Goal: Information Seeking & Learning: Learn about a topic

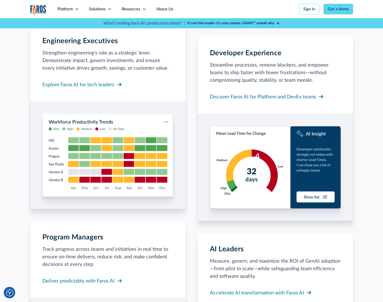
scroll to position [444, 0]
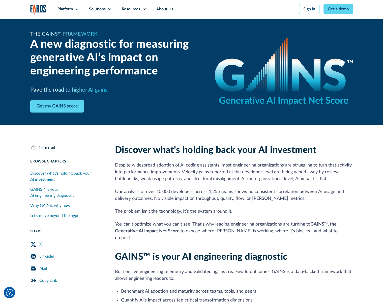
scroll to position [1, 0]
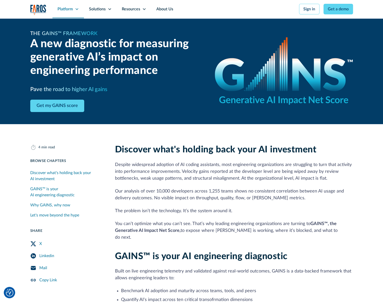
click at [70, 11] on div "Platform" at bounding box center [65, 9] width 15 height 6
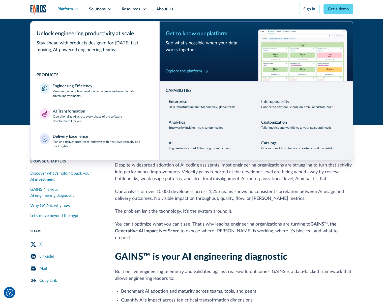
click at [248, 8] on nav "Platform Unlock engineering productivity at scale. Stay ahead with products des…" at bounding box center [203, 9] width 301 height 18
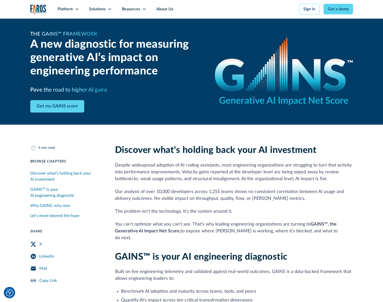
click at [41, 10] on img "home" at bounding box center [38, 10] width 16 height 10
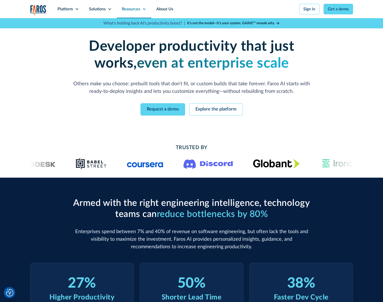
click at [143, 9] on icon at bounding box center [144, 9] width 4 height 4
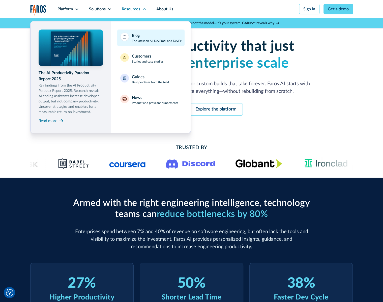
click at [143, 41] on p "The latest on AI, DevProd, and DevEx" at bounding box center [157, 41] width 50 height 5
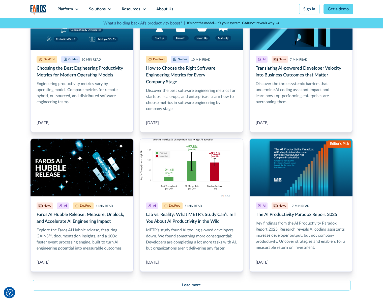
scroll to position [465, 0]
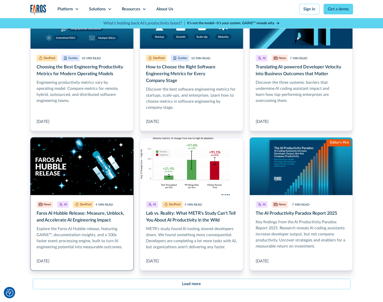
click at [80, 226] on link "Faros AI Hubble Release: Measure, Unblock, and Accelerate AI Engineering Impact" at bounding box center [82, 204] width 104 height 134
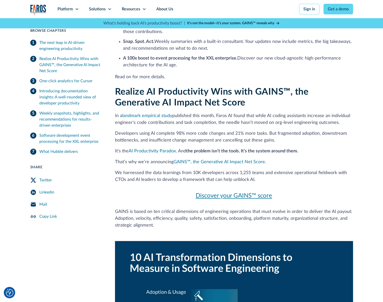
scroll to position [386, 0]
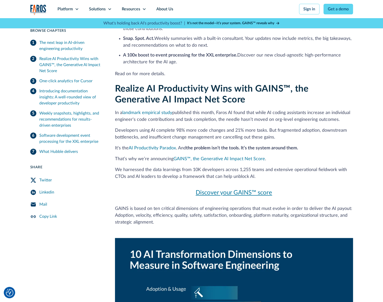
click at [43, 10] on img "home" at bounding box center [38, 10] width 16 height 10
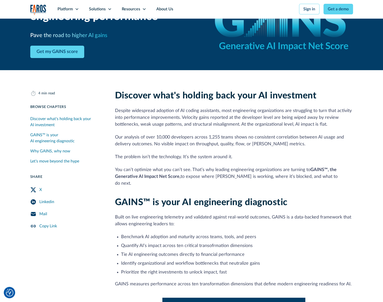
scroll to position [55, 0]
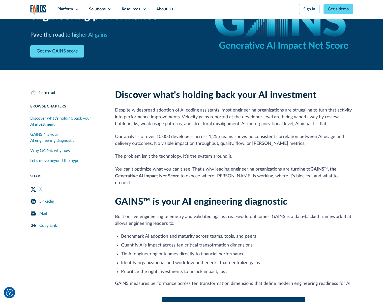
click at [273, 214] on p "Built on live engineering telemetry and validated against real-world outcomes, …" at bounding box center [234, 221] width 238 height 14
drag, startPoint x: 270, startPoint y: 210, endPoint x: 274, endPoint y: 218, distance: 9.1
click at [274, 218] on p "Built on live engineering telemetry and validated against real-world outcomes, …" at bounding box center [234, 221] width 238 height 14
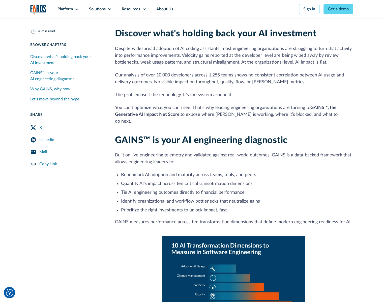
click at [269, 152] on p "Built on live engineering telemetry and validated against real-world outcomes, …" at bounding box center [234, 159] width 238 height 14
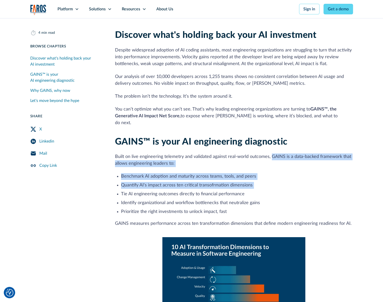
scroll to position [117, 0]
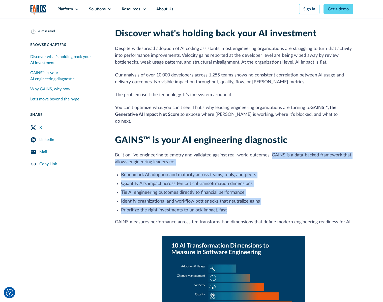
drag, startPoint x: 271, startPoint y: 149, endPoint x: 246, endPoint y: 202, distance: 58.9
click at [246, 202] on div "GAINS™ is your AI engineering diagnostic Built on live engineering telemetry an…" at bounding box center [234, 292] width 238 height 314
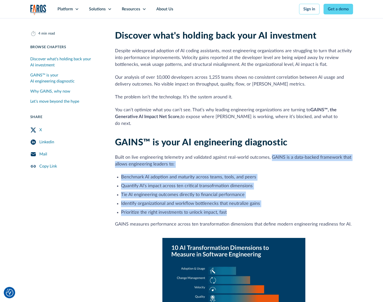
click at [280, 115] on p "You can’t optimize what you can’t see. That’s why leading engineering organizat…" at bounding box center [234, 117] width 238 height 20
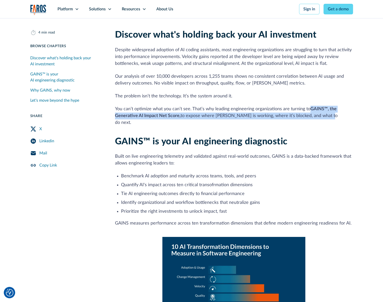
drag, startPoint x: 310, startPoint y: 109, endPoint x: 325, endPoint y: 116, distance: 16.4
click at [325, 116] on p "You can’t optimize what you can’t see. That’s why leading engineering organizat…" at bounding box center [234, 116] width 238 height 20
copy p "GAINS™, the Generative AI Impact Net Score, to expose where AI is working, wher…"
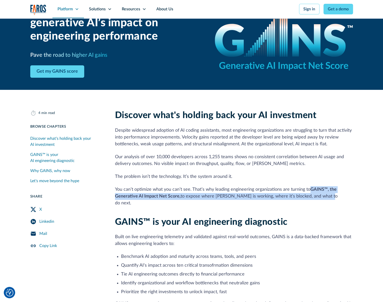
scroll to position [28, 0]
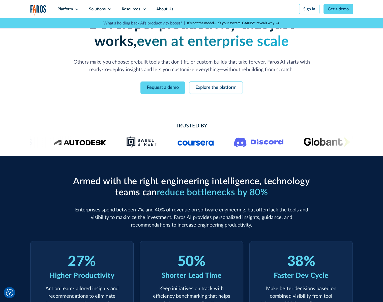
scroll to position [23, 0]
